Goal: Use online tool/utility: Utilize a website feature to perform a specific function

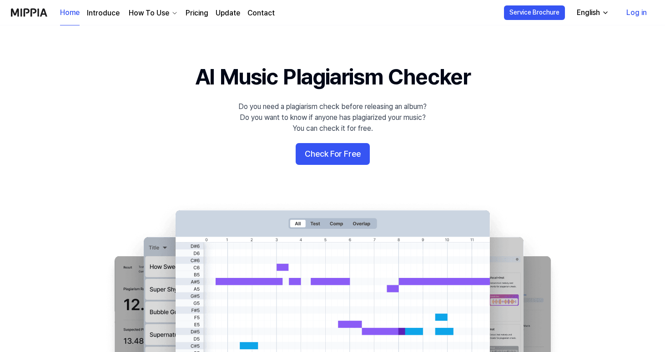
click at [320, 157] on button "Check For Free" at bounding box center [333, 154] width 74 height 22
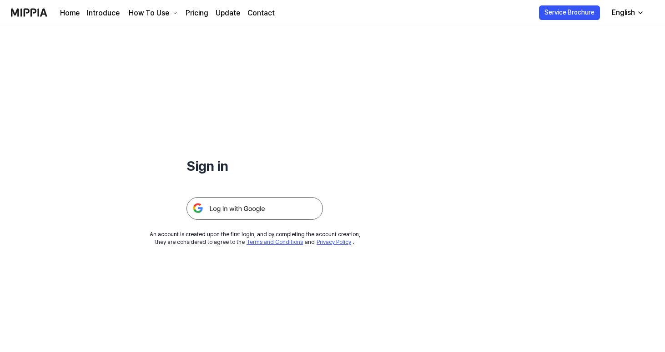
click at [246, 210] on img at bounding box center [254, 208] width 136 height 23
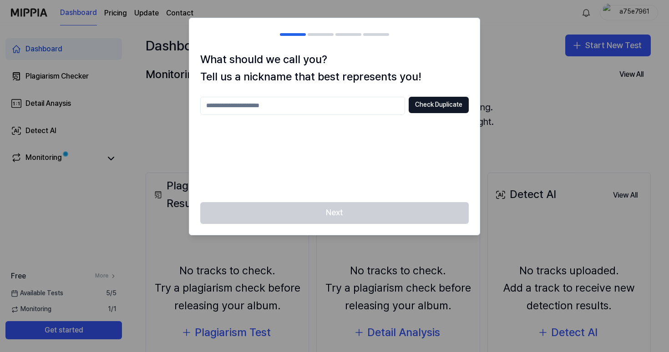
click at [534, 85] on div at bounding box center [334, 176] width 669 height 352
click at [426, 99] on button "Check Duplicate" at bounding box center [438, 105] width 60 height 16
click at [332, 113] on input "text" at bounding box center [302, 106] width 205 height 18
type input "********"
click at [443, 102] on button "Check Duplicate" at bounding box center [438, 105] width 60 height 16
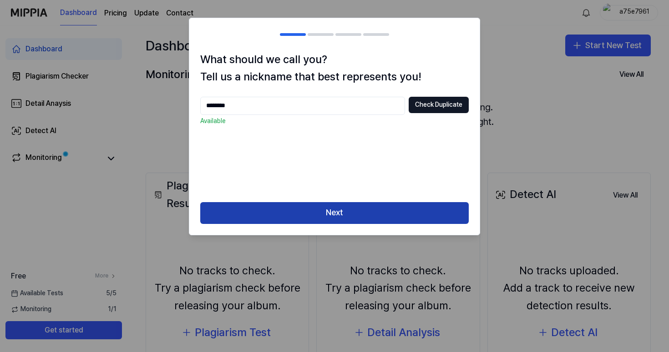
click at [327, 218] on button "Next" at bounding box center [334, 213] width 268 height 22
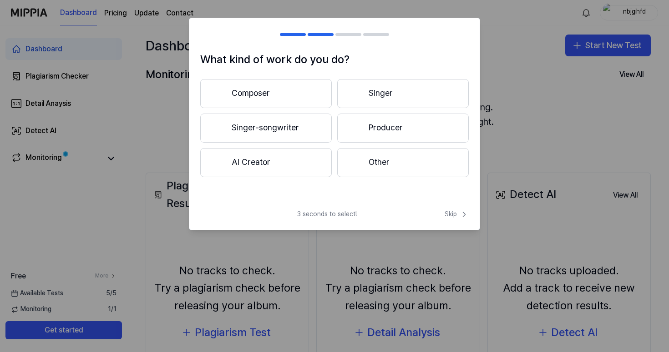
click at [362, 83] on button "Singer" at bounding box center [402, 93] width 131 height 29
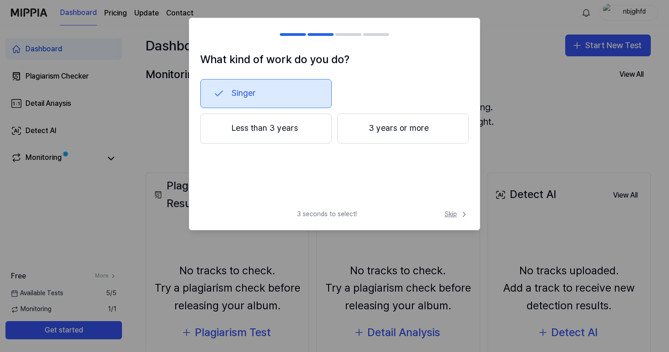
click at [455, 211] on span "Skip" at bounding box center [456, 214] width 24 height 9
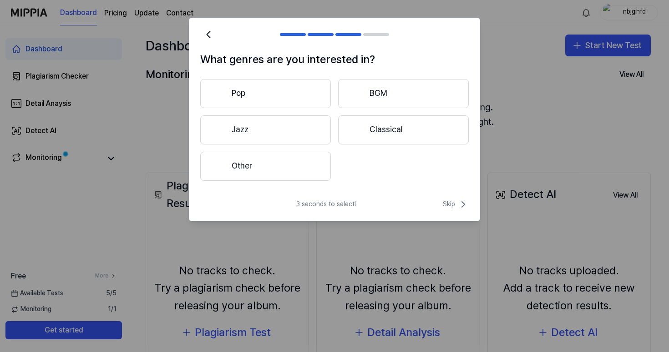
click at [320, 171] on button "Other" at bounding box center [265, 166] width 131 height 29
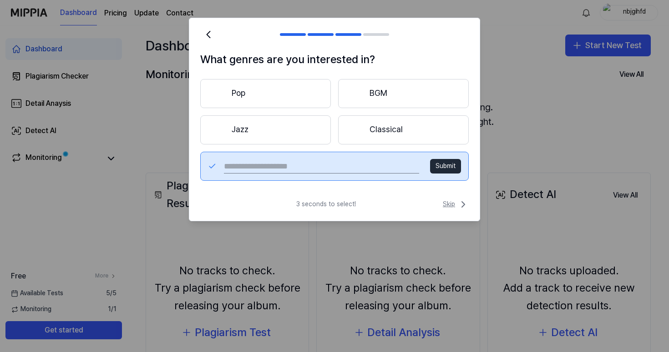
click at [448, 204] on span "Skip" at bounding box center [456, 204] width 26 height 11
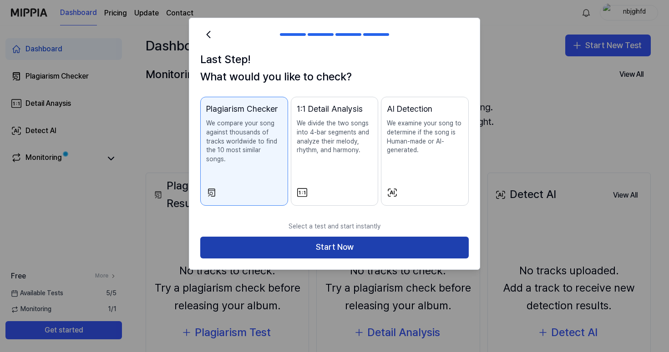
click at [387, 238] on button "Start Now" at bounding box center [334, 248] width 268 height 22
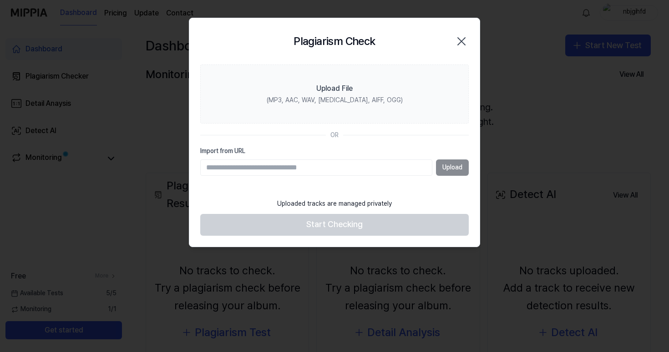
click at [352, 163] on input "Import from URL" at bounding box center [316, 168] width 232 height 16
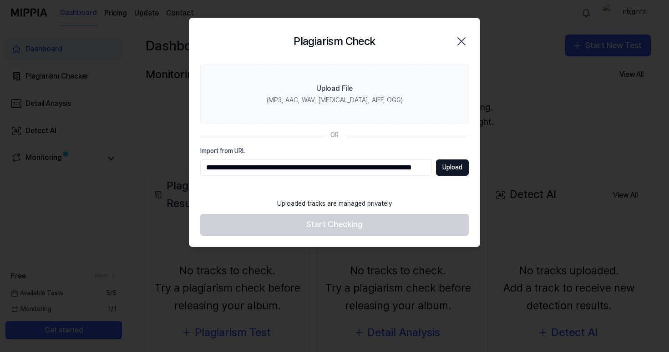
type input "**********"
click at [444, 176] on section "**********" at bounding box center [334, 130] width 290 height 130
click at [447, 163] on button "Upload" at bounding box center [452, 168] width 33 height 16
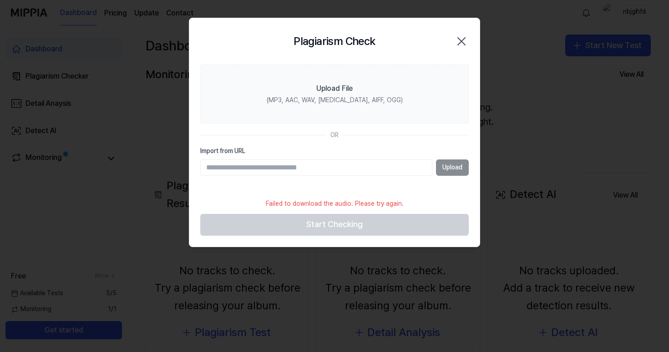
click at [463, 35] on icon "button" at bounding box center [461, 41] width 15 height 15
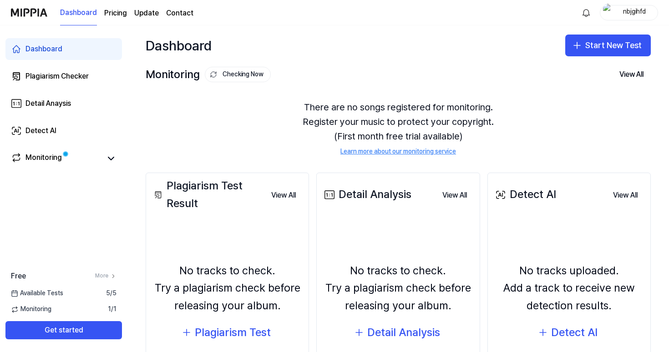
click at [612, 13] on img "button" at bounding box center [608, 13] width 11 height 18
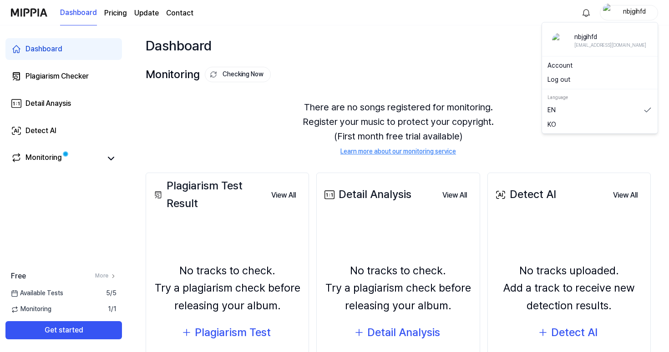
click at [571, 81] on button "Log out" at bounding box center [599, 79] width 105 height 9
